Goal: Entertainment & Leisure: Consume media (video, audio)

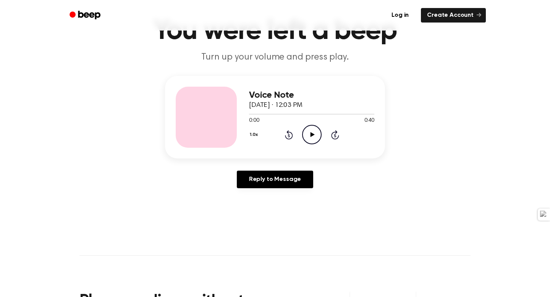
scroll to position [45, 0]
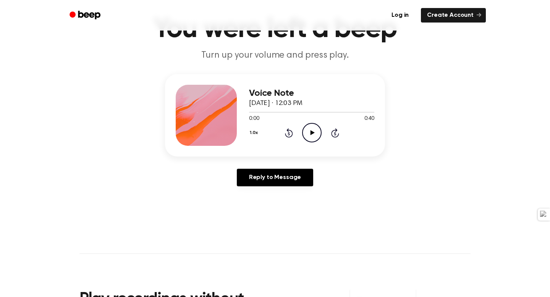
click at [307, 139] on icon "Play Audio" at bounding box center [311, 132] width 19 height 19
click at [307, 136] on icon "Pause Audio" at bounding box center [311, 132] width 19 height 19
click at [309, 135] on icon "Play Audio" at bounding box center [311, 132] width 19 height 19
click at [312, 112] on div at bounding box center [287, 112] width 77 height 1
click at [309, 132] on icon "Pause Audio" at bounding box center [311, 132] width 19 height 19
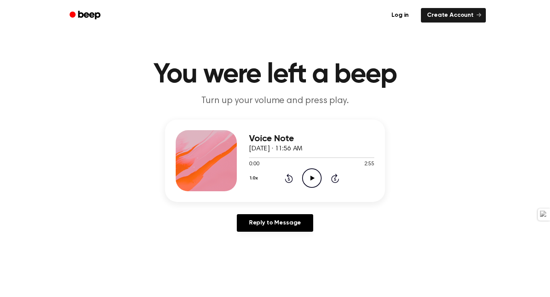
click at [306, 177] on icon "Play Audio" at bounding box center [311, 177] width 19 height 19
